Goal: Information Seeking & Learning: Find specific fact

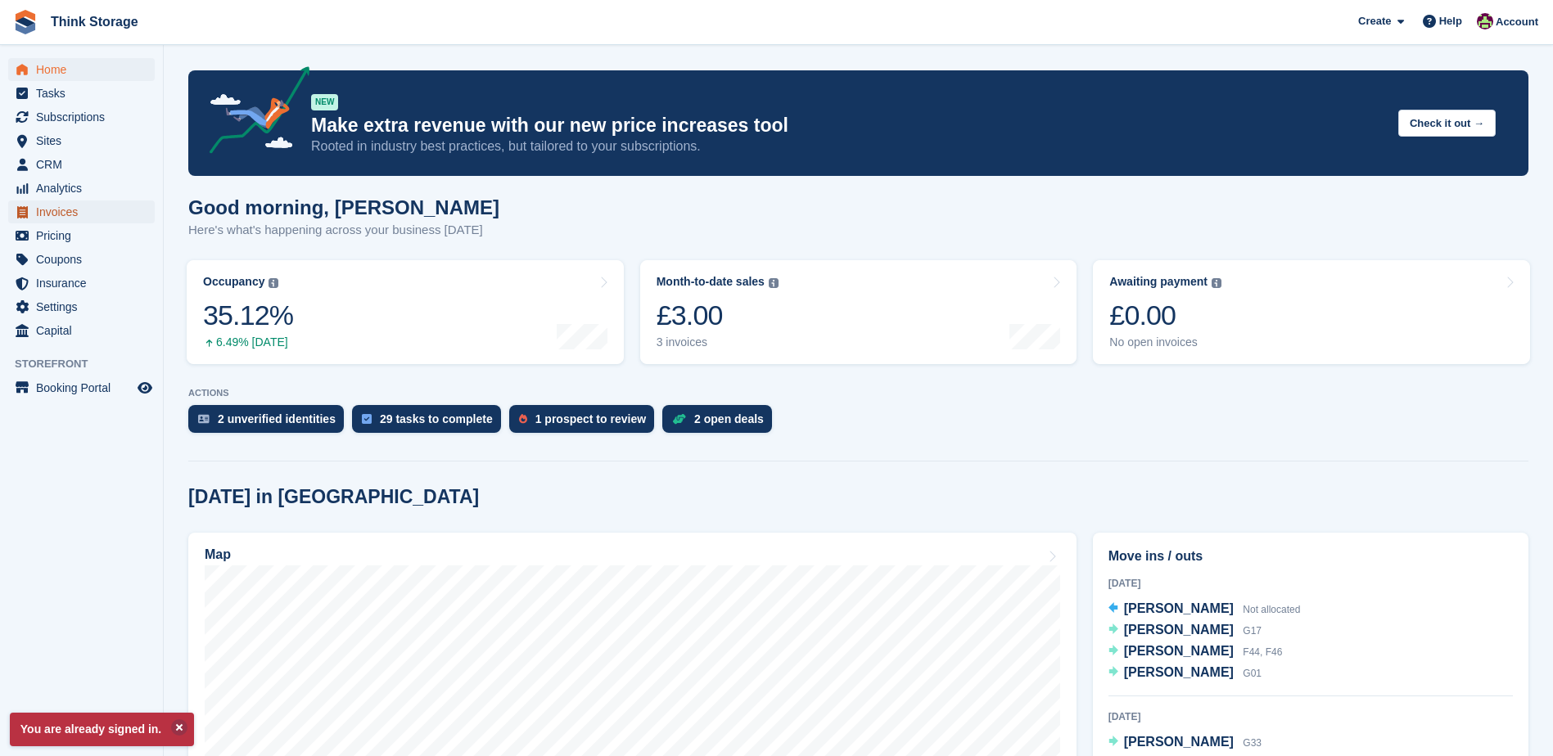
click at [70, 211] on span "Invoices" at bounding box center [85, 212] width 98 height 23
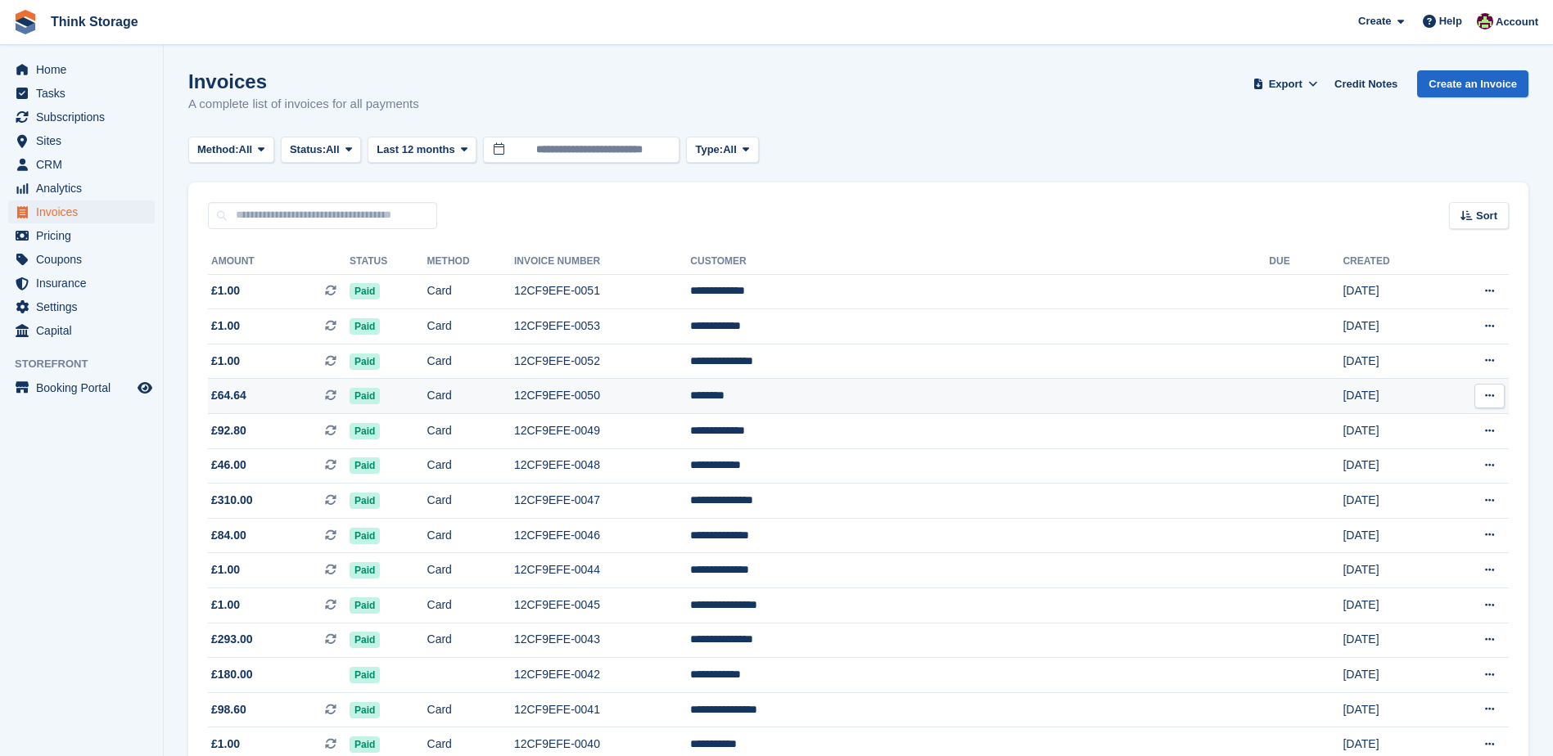
click at [690, 403] on td "12CF9EFE-0050" at bounding box center [602, 396] width 176 height 35
click at [913, 397] on td "********" at bounding box center [979, 396] width 579 height 35
click at [975, 394] on td "********" at bounding box center [979, 396] width 579 height 35
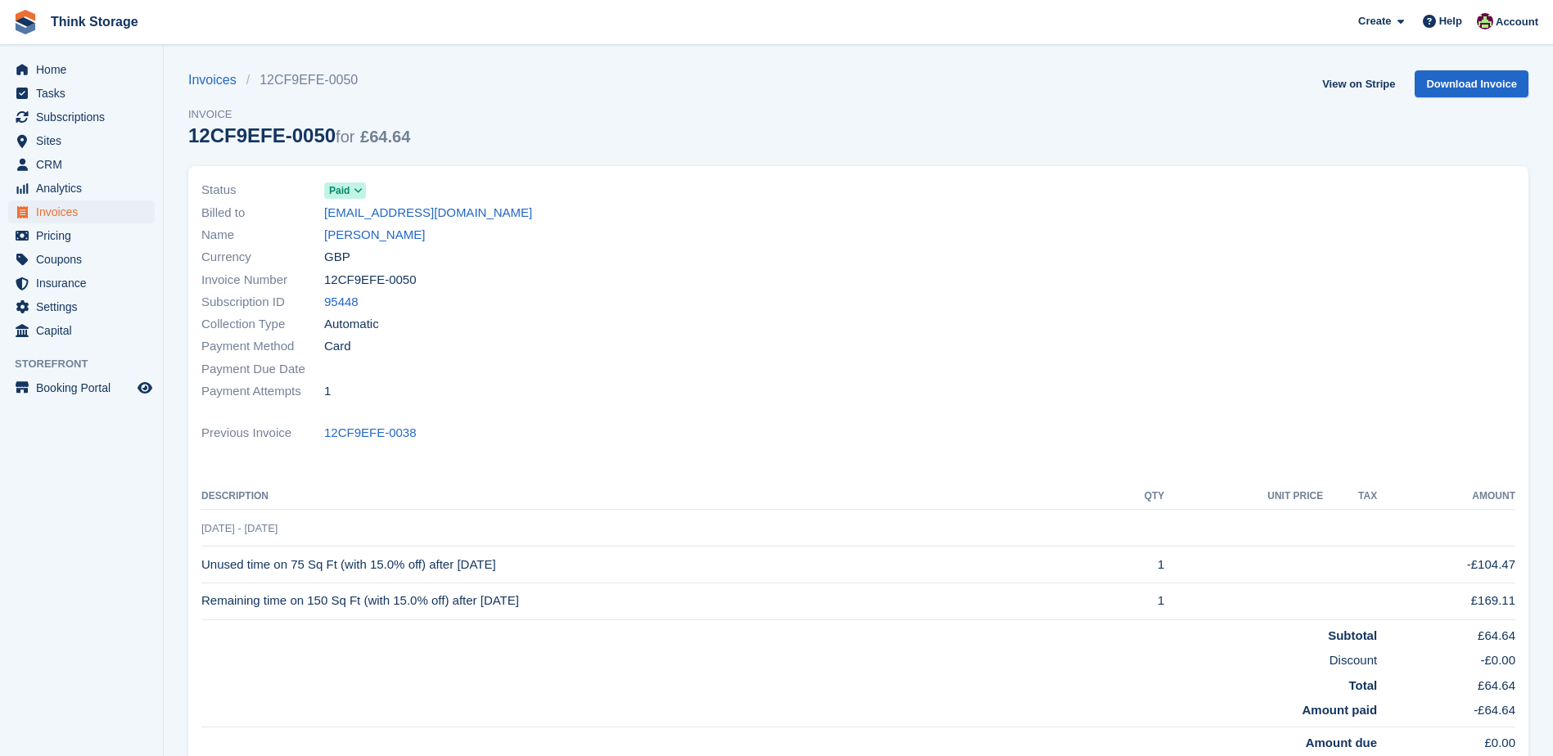
drag, startPoint x: 407, startPoint y: 281, endPoint x: 326, endPoint y: 283, distance: 81.1
click at [326, 283] on span "12CF9EFE-0050" at bounding box center [370, 280] width 92 height 19
copy span "12CF9EFE-0050"
drag, startPoint x: 521, startPoint y: 568, endPoint x: 204, endPoint y: 569, distance: 317.6
click at [204, 569] on td "Unused time on 75 Sq Ft (with 15.0% off) after 30 Sep 2025" at bounding box center [653, 565] width 905 height 37
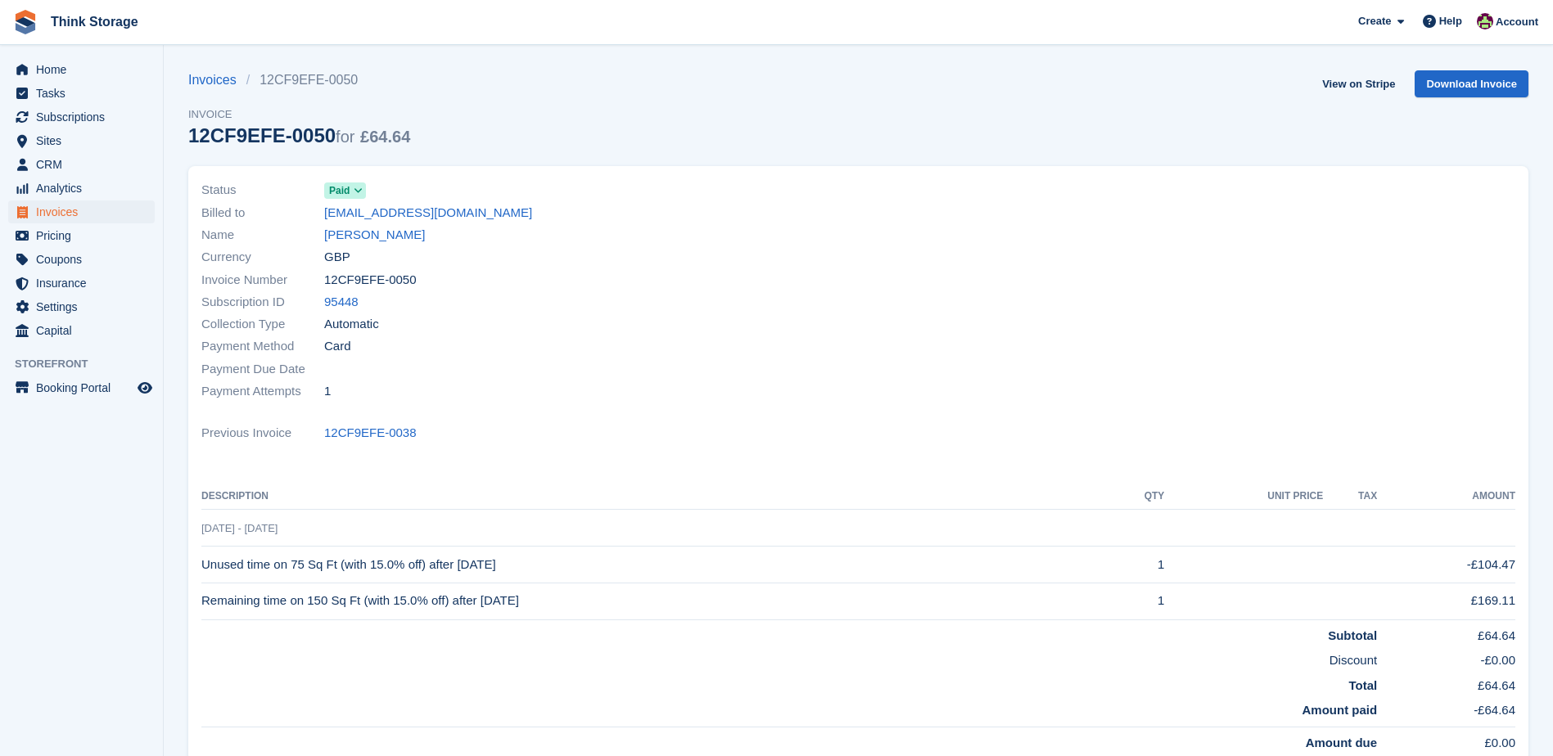
copy td "Unused time on 75 Sq Ft (with 15.0% off) after 30 Sep 2025"
drag, startPoint x: 547, startPoint y: 601, endPoint x: 205, endPoint y: 611, distance: 342.3
click at [205, 611] on td "Remaining time on 150 Sq Ft (with 15.0% off) after 30 Sep 2025" at bounding box center [653, 601] width 905 height 37
copy td "Remaining time on 150 Sq Ft (with 15.0% off) after 30 Sep 2025"
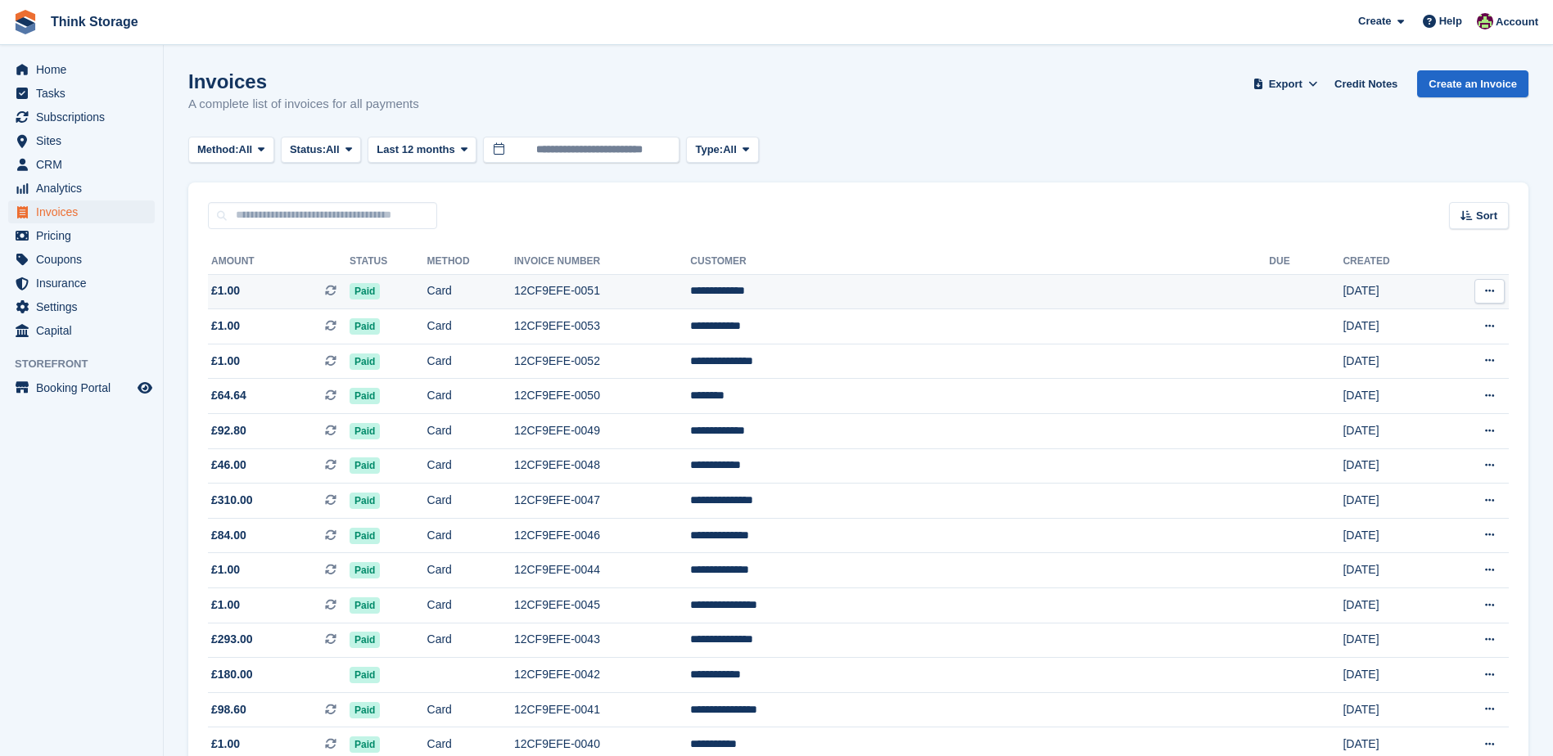
click at [690, 288] on td "12CF9EFE-0051" at bounding box center [602, 291] width 176 height 35
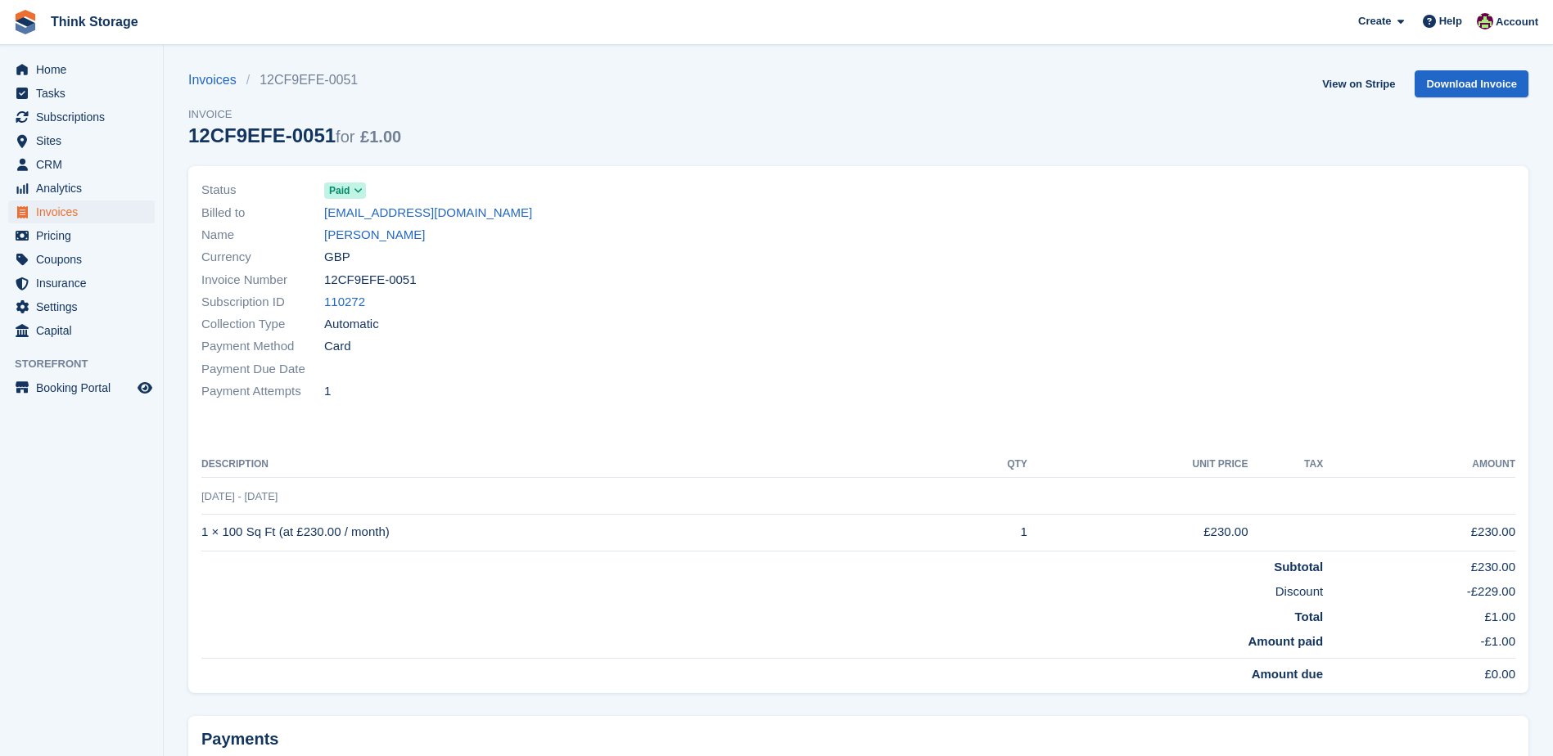
drag, startPoint x: 413, startPoint y: 282, endPoint x: 314, endPoint y: 284, distance: 99.1
click at [314, 284] on div "Invoice Number 12CF9EFE-0051" at bounding box center [524, 279] width 647 height 22
copy div "12CF9EFE-0051"
drag, startPoint x: 394, startPoint y: 531, endPoint x: 204, endPoint y: 532, distance: 189.9
click at [204, 532] on td "1 × 100 Sq Ft (at £230.00 / month)" at bounding box center [574, 532] width 746 height 37
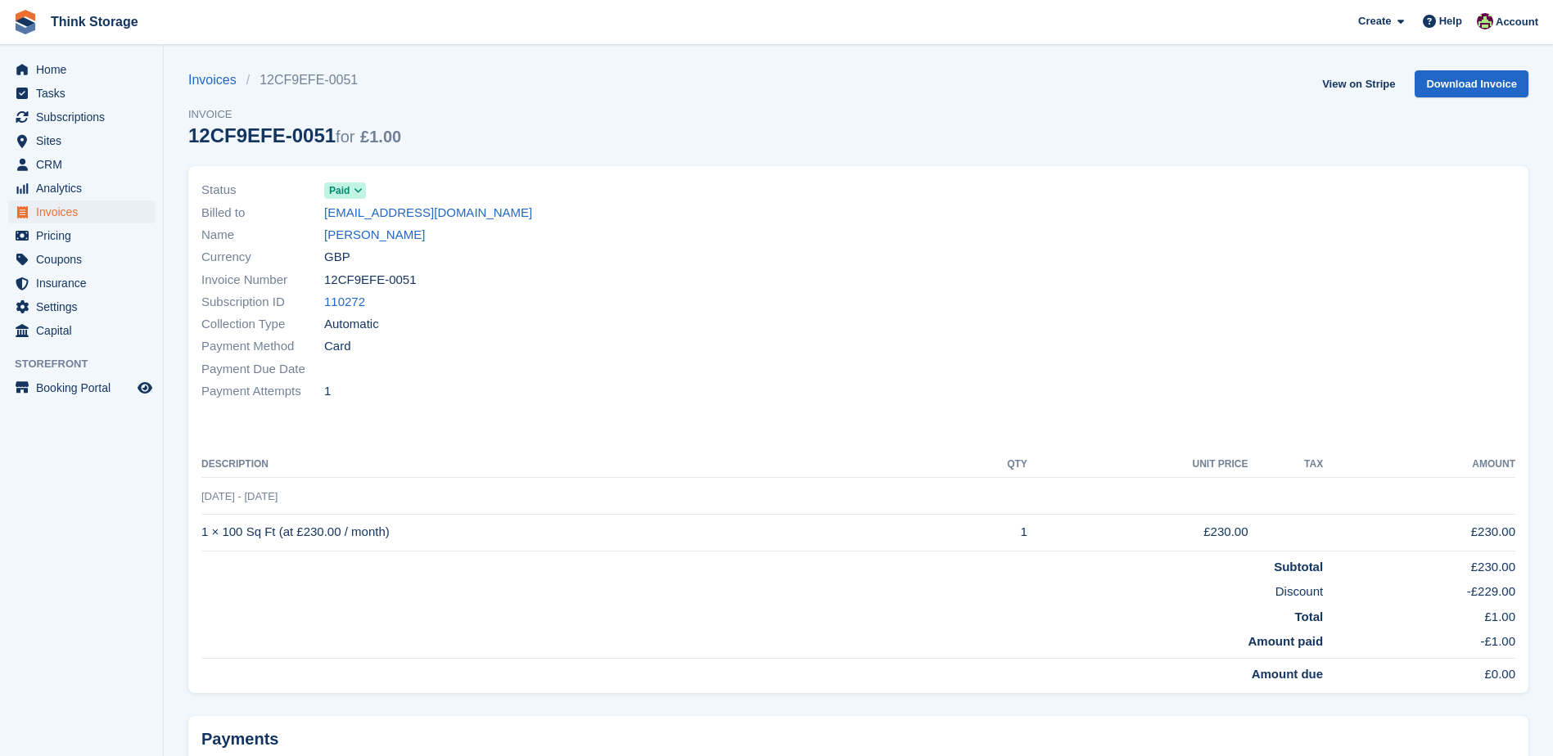
copy td "1 × 100 Sq Ft (at £230.00 / month)"
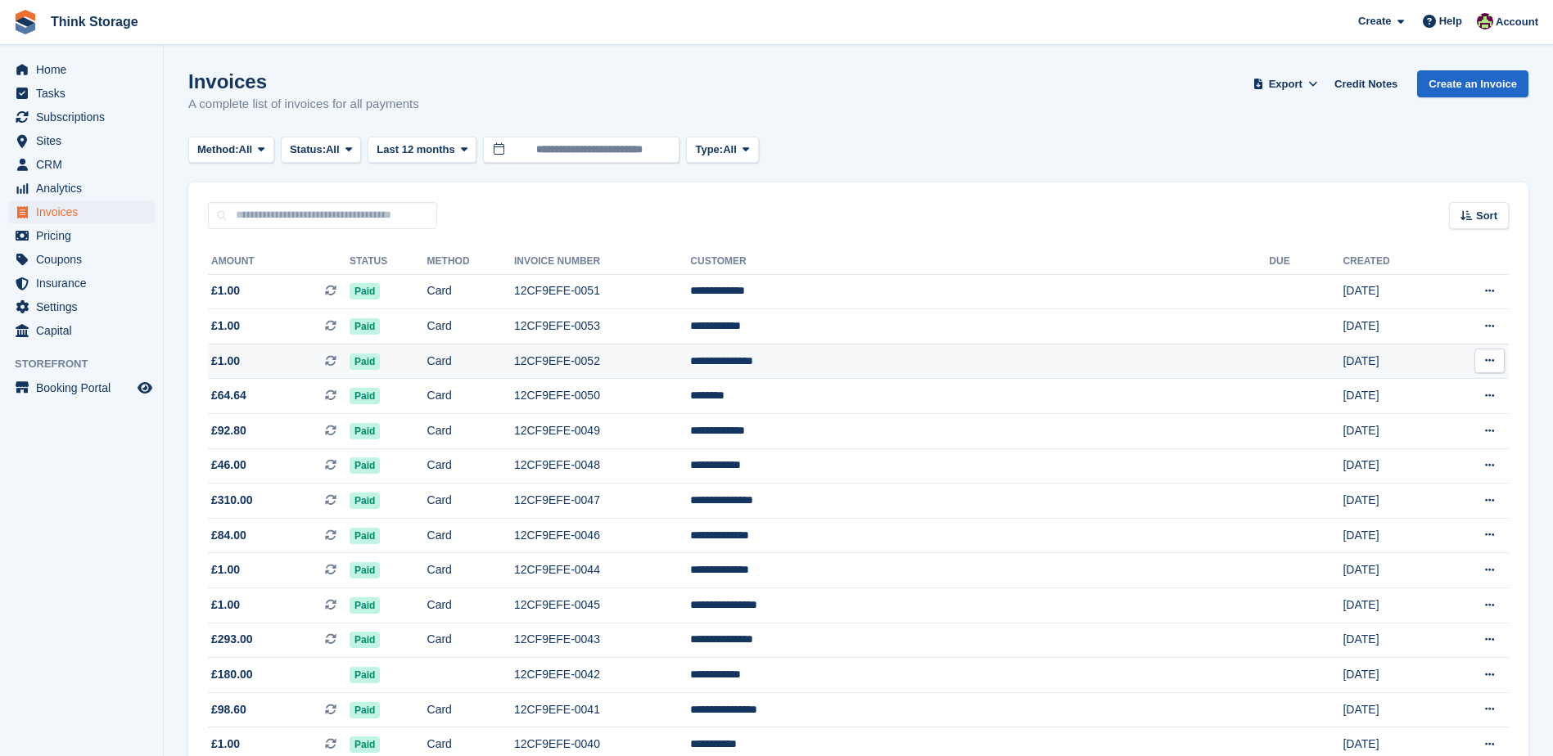
click at [690, 362] on td "12CF9EFE-0052" at bounding box center [602, 361] width 176 height 35
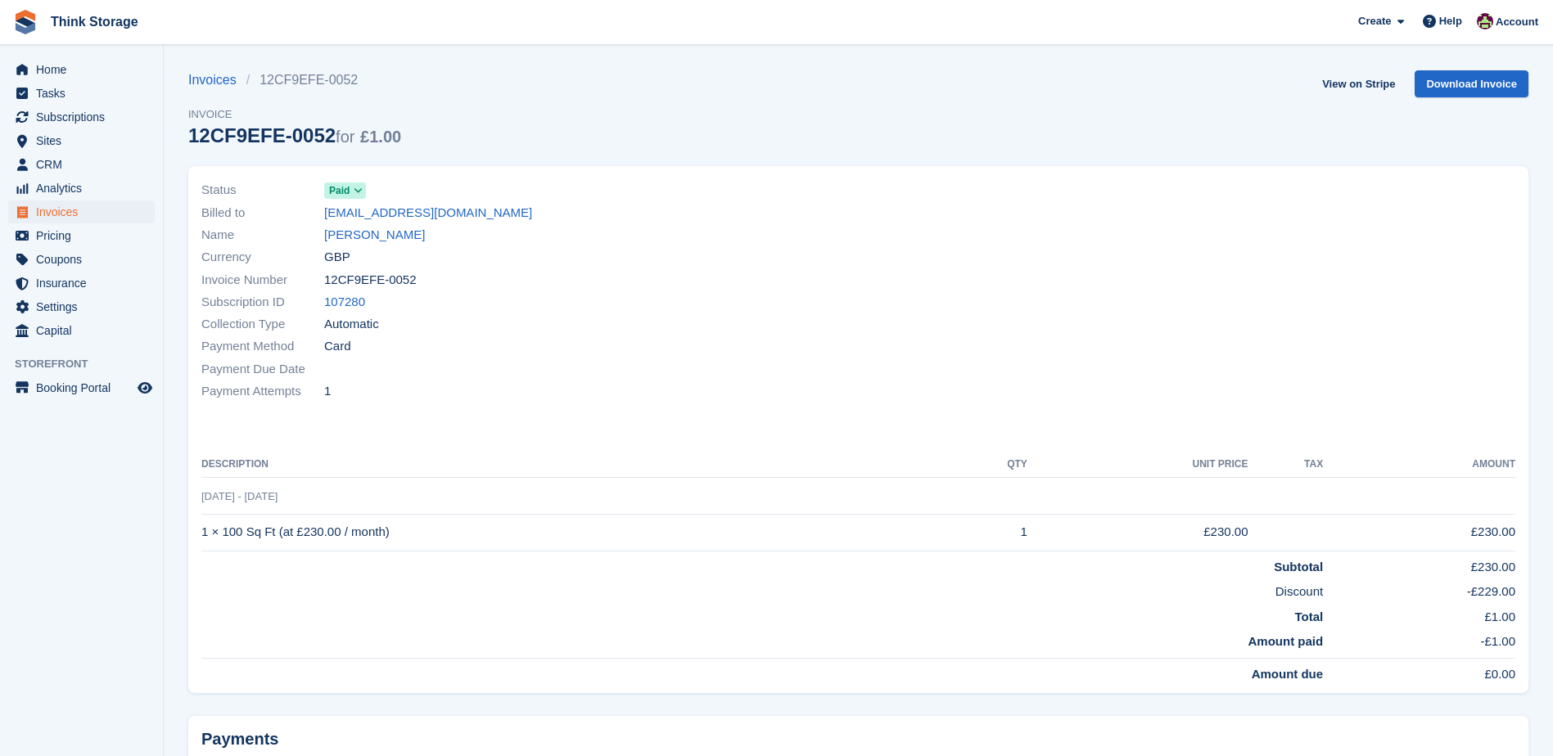
drag, startPoint x: 411, startPoint y: 279, endPoint x: 323, endPoint y: 282, distance: 87.6
click at [323, 282] on div "Invoice Number 12CF9EFE-0052" at bounding box center [524, 279] width 647 height 22
copy div "12CF9EFE-0052"
drag, startPoint x: 388, startPoint y: 534, endPoint x: 200, endPoint y: 543, distance: 188.5
click at [200, 543] on div "Status Paid Billed to mariemc3@gmail.com Name Marie McGinnity Currency GBP Invo…" at bounding box center [858, 429] width 1340 height 527
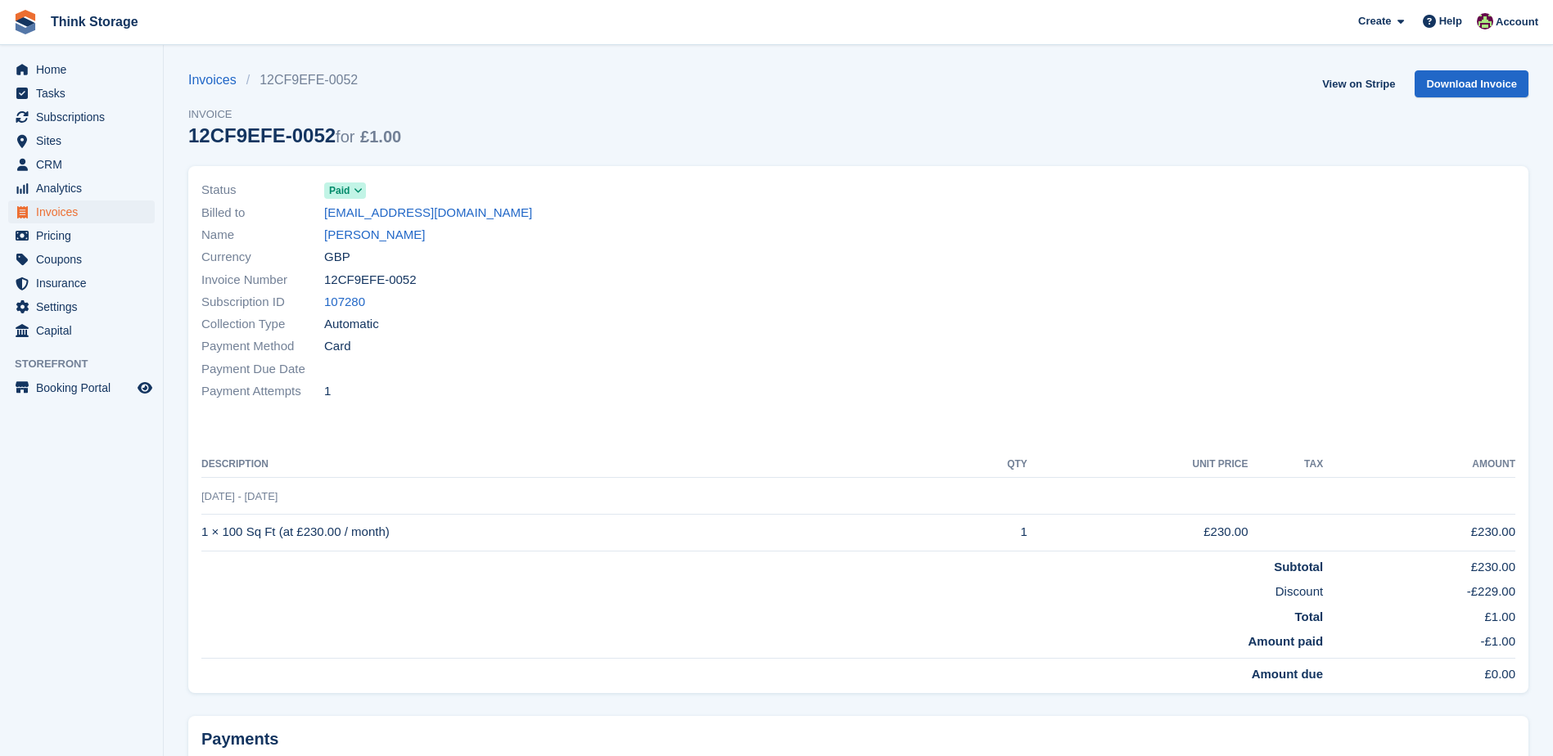
click at [200, 543] on div "Status Paid Billed to mariemc3@gmail.com Name Marie McGinnity Currency GBP Invo…" at bounding box center [858, 429] width 1340 height 527
drag, startPoint x: 397, startPoint y: 534, endPoint x: 203, endPoint y: 537, distance: 194.0
click at [203, 537] on td "1 × 100 Sq Ft (at £230.00 / month)" at bounding box center [574, 532] width 746 height 37
copy td "1 × 100 Sq Ft (at £230.00 / month)"
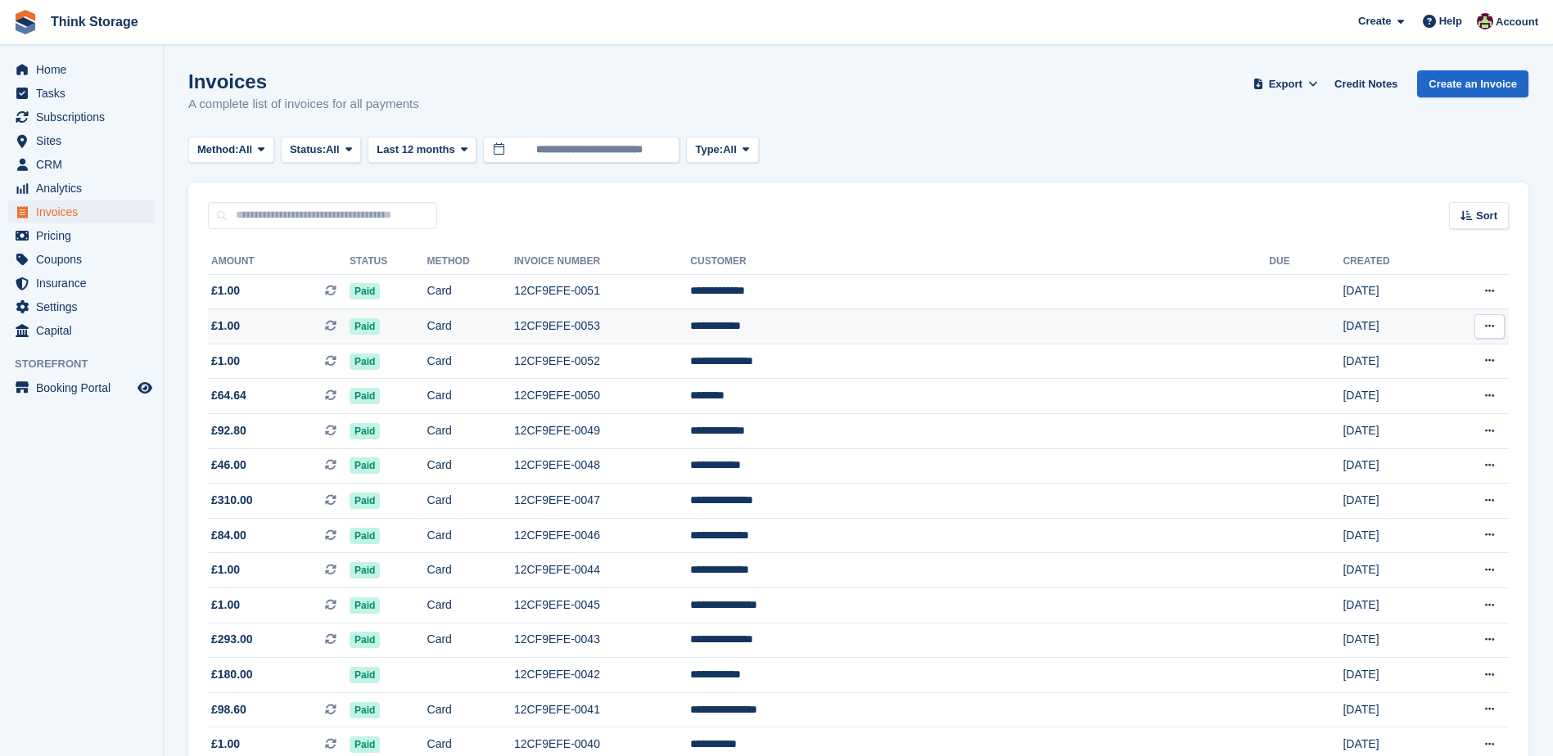
click at [690, 328] on td "12CF9EFE-0053" at bounding box center [602, 326] width 176 height 35
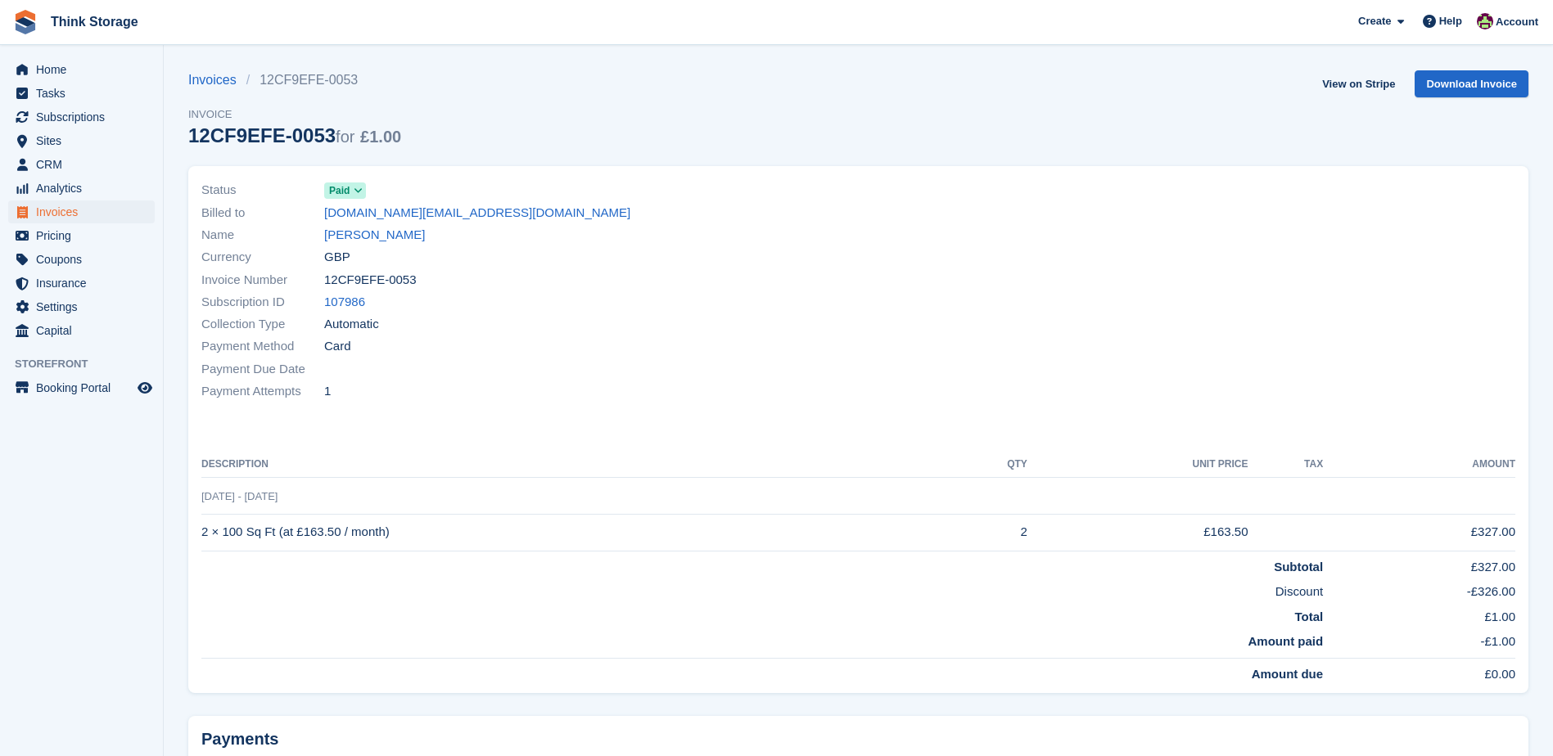
drag, startPoint x: 410, startPoint y: 278, endPoint x: 316, endPoint y: 285, distance: 94.3
click at [316, 285] on div "Invoice Number 12CF9EFE-0053" at bounding box center [524, 279] width 647 height 22
copy div "12CF9EFE-0053"
drag, startPoint x: 388, startPoint y: 530, endPoint x: 203, endPoint y: 530, distance: 185.0
click at [203, 530] on td "2 × 100 Sq Ft (at £163.50 / month)" at bounding box center [574, 532] width 746 height 37
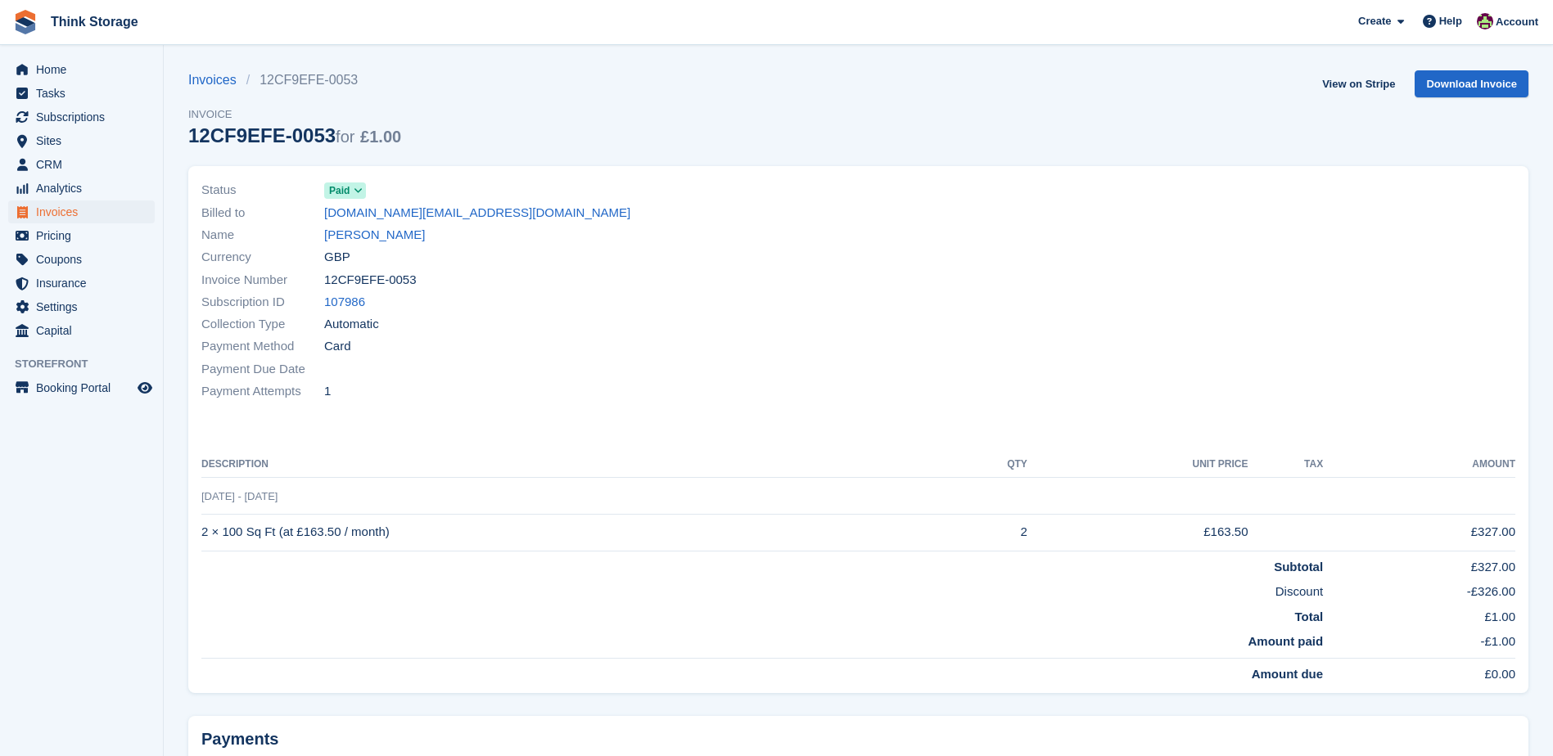
copy td "2 × 100 Sq Ft (at £163.50 / month)"
